Goal: Information Seeking & Learning: Compare options

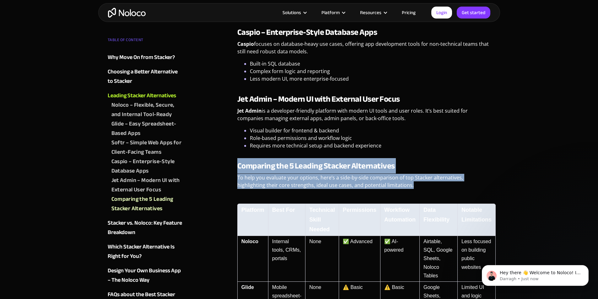
drag, startPoint x: 238, startPoint y: 150, endPoint x: 382, endPoint y: 167, distance: 145.6
click at [382, 167] on div "Comparing the 5 Leading Stacker Alternatives To help you evaluate your options,…" at bounding box center [363, 287] width 253 height 253
click at [385, 174] on p "To help you evaluate your options, here’s a side-by-side comparison of top Stac…" at bounding box center [363, 184] width 253 height 20
drag, startPoint x: 381, startPoint y: 173, endPoint x: 238, endPoint y: 152, distance: 144.3
click at [238, 161] on div "Comparing the 5 Leading Stacker Alternatives To help you evaluate your options,…" at bounding box center [363, 287] width 253 height 253
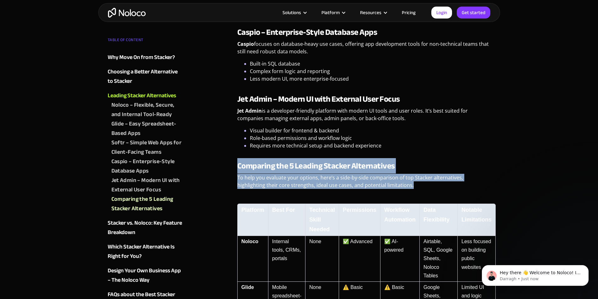
click at [238, 158] on strong "Comparing the 5 Leading Stacker Alternatives" at bounding box center [315, 165] width 157 height 15
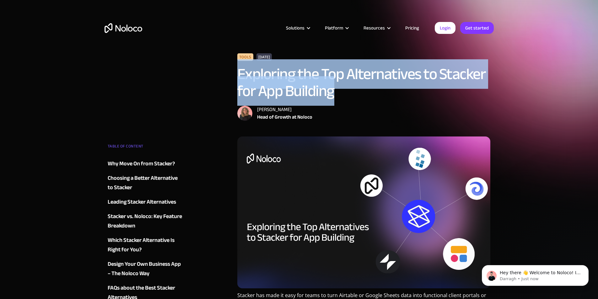
drag, startPoint x: 240, startPoint y: 73, endPoint x: 340, endPoint y: 95, distance: 102.8
click at [340, 95] on h1 "Exploring the Top Alternatives to Stacker for App Building" at bounding box center [363, 83] width 253 height 34
drag, startPoint x: 343, startPoint y: 95, endPoint x: 235, endPoint y: 82, distance: 108.8
click at [235, 82] on div "Tools [DATE] Exploring the Top Alternatives to Stacker for App Building [PERSON…" at bounding box center [363, 94] width 259 height 83
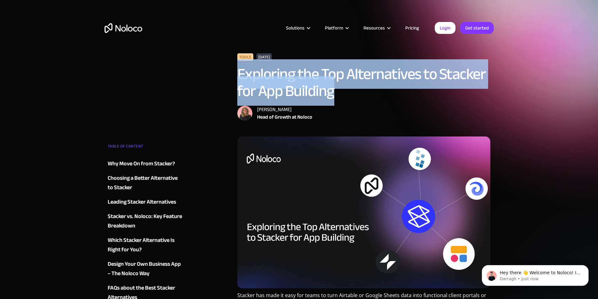
click at [339, 99] on h1 "Exploring the Top Alternatives to Stacker for App Building" at bounding box center [363, 83] width 253 height 34
drag, startPoint x: 339, startPoint y: 99, endPoint x: 241, endPoint y: 78, distance: 100.0
click at [241, 78] on h1 "Exploring the Top Alternatives to Stacker for App Building" at bounding box center [363, 83] width 253 height 34
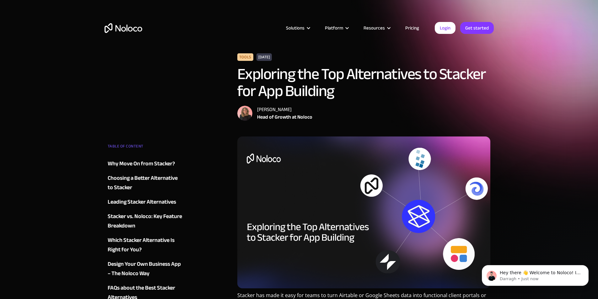
click at [345, 106] on div "[PERSON_NAME] Head of Growth at Noloco" at bounding box center [363, 113] width 253 height 15
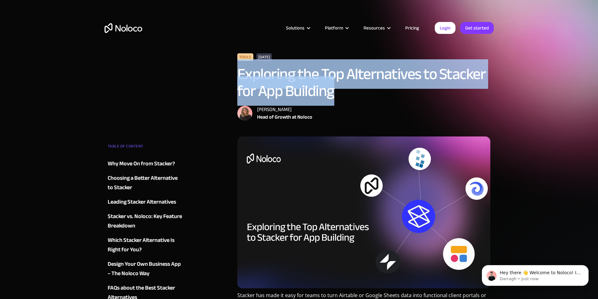
drag, startPoint x: 332, startPoint y: 99, endPoint x: 234, endPoint y: 78, distance: 100.0
click at [234, 78] on div "Tools [DATE] Exploring the Top Alternatives to Stacker for App Building [PERSON…" at bounding box center [363, 94] width 259 height 83
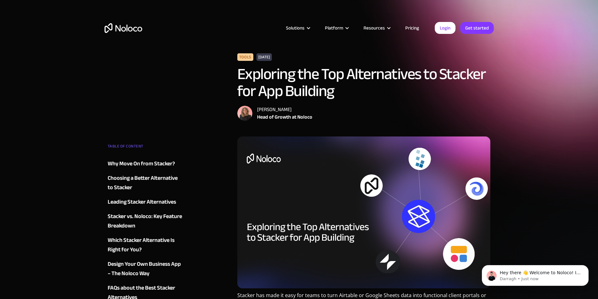
click at [338, 104] on div "Tools [DATE] Exploring the Top Alternatives to Stacker for App Building [PERSON…" at bounding box center [363, 86] width 253 height 67
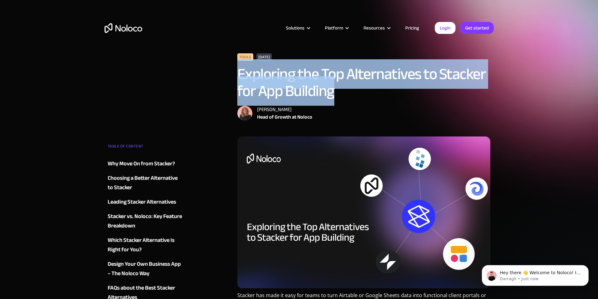
drag, startPoint x: 334, startPoint y: 99, endPoint x: 237, endPoint y: 80, distance: 99.1
click at [237, 80] on h1 "Exploring the Top Alternatives to Stacker for App Building" at bounding box center [363, 83] width 253 height 34
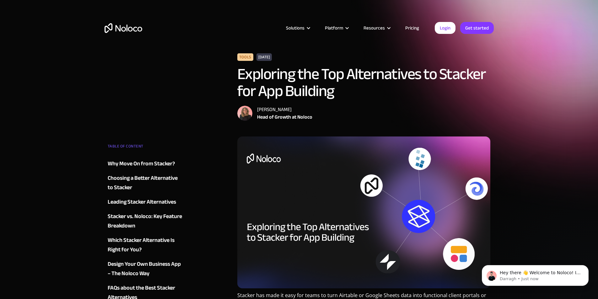
click at [356, 102] on div "Tools [DATE] Exploring the Top Alternatives to Stacker for App Building [PERSON…" at bounding box center [363, 86] width 253 height 67
drag, startPoint x: 350, startPoint y: 101, endPoint x: 321, endPoint y: 88, distance: 32.3
click at [321, 88] on div "Tools [DATE] Exploring the Top Alternatives to Stacker for App Building [PERSON…" at bounding box center [363, 86] width 253 height 67
click at [321, 88] on h1 "Exploring the Top Alternatives to Stacker for App Building" at bounding box center [363, 83] width 253 height 34
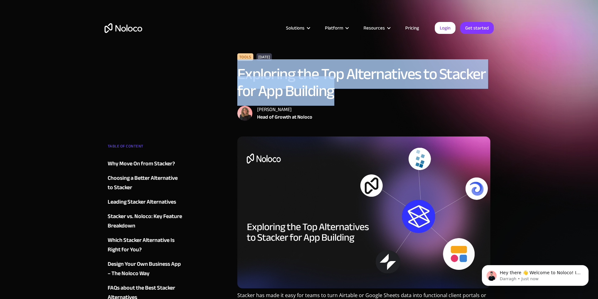
drag, startPoint x: 333, startPoint y: 93, endPoint x: 237, endPoint y: 85, distance: 95.7
click at [237, 85] on h1 "Exploring the Top Alternatives to Stacker for App Building" at bounding box center [363, 83] width 253 height 34
click at [335, 91] on h1 "Exploring the Top Alternatives to Stacker for App Building" at bounding box center [363, 83] width 253 height 34
drag, startPoint x: 336, startPoint y: 95, endPoint x: 237, endPoint y: 78, distance: 100.5
click at [237, 78] on div "Tools [DATE] Exploring the Top Alternatives to Stacker for App Building [PERSON…" at bounding box center [363, 94] width 259 height 83
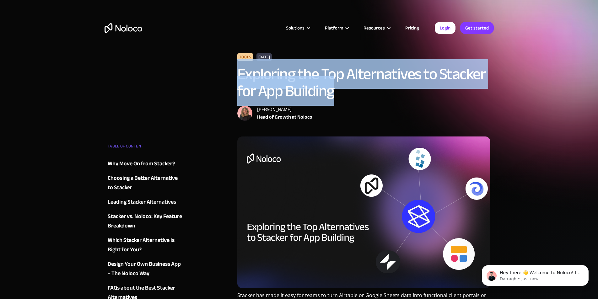
click at [325, 99] on h1 "Exploring the Top Alternatives to Stacker for App Building" at bounding box center [363, 83] width 253 height 34
drag, startPoint x: 334, startPoint y: 96, endPoint x: 239, endPoint y: 83, distance: 96.1
click at [239, 83] on h1 "Exploring the Top Alternatives to Stacker for App Building" at bounding box center [363, 83] width 253 height 34
click at [348, 97] on h1 "Exploring the Top Alternatives to Stacker for App Building" at bounding box center [363, 83] width 253 height 34
